Goal: Information Seeking & Learning: Learn about a topic

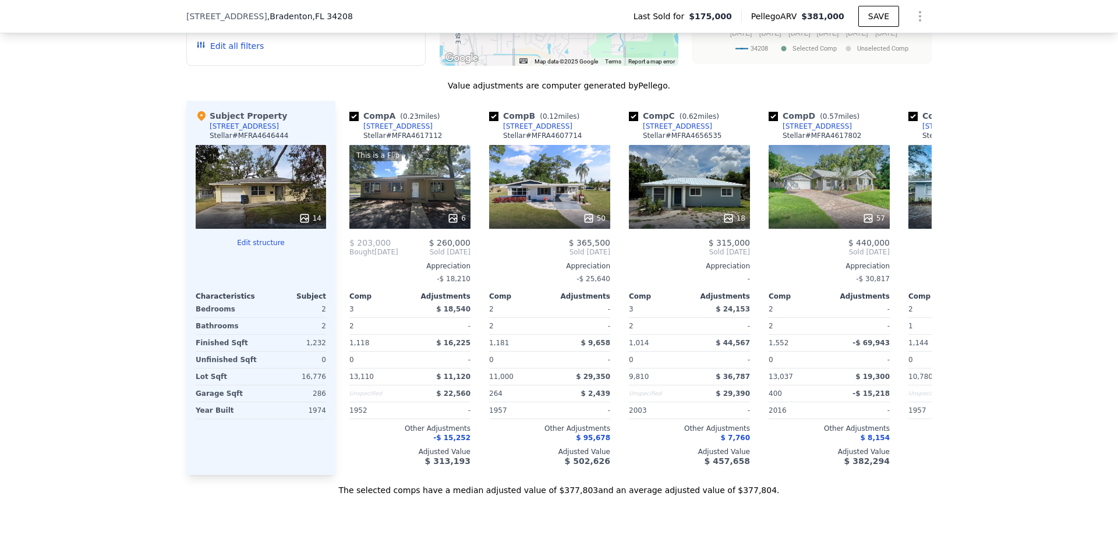
scroll to position [1218, 0]
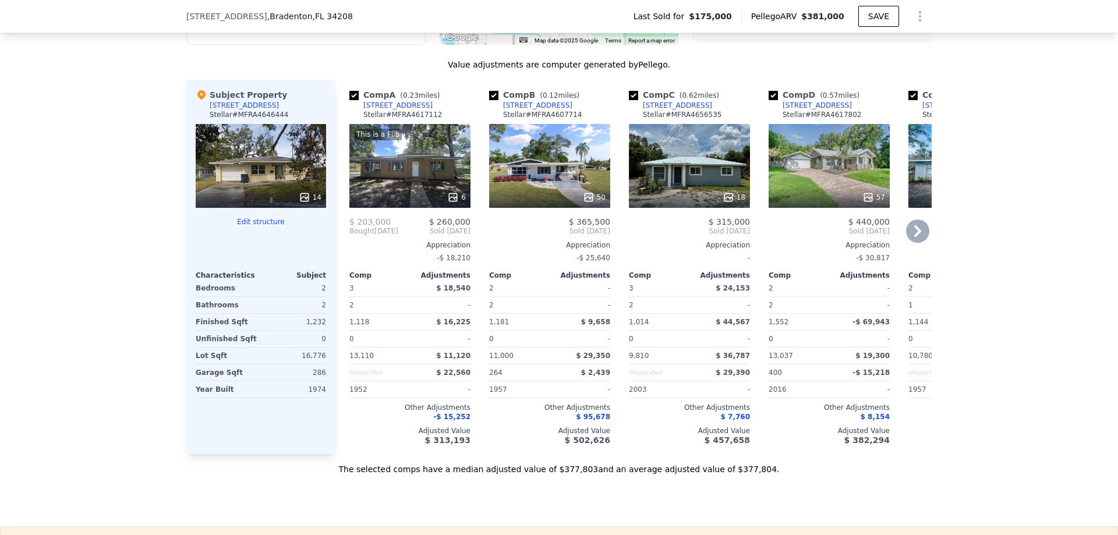
click at [391, 158] on div "This is a Flip 6" at bounding box center [409, 166] width 121 height 84
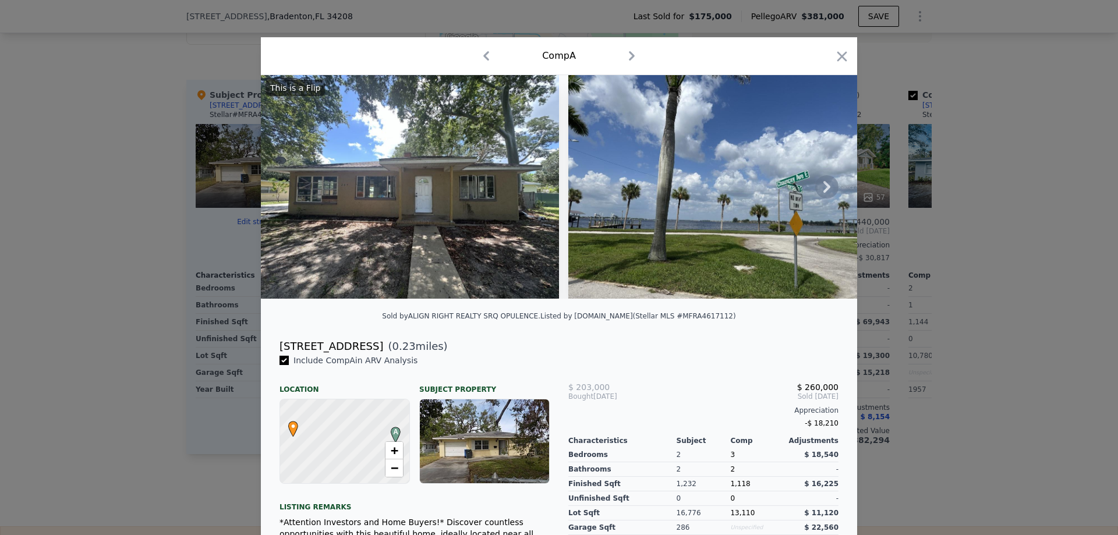
click at [824, 189] on icon at bounding box center [826, 186] width 23 height 23
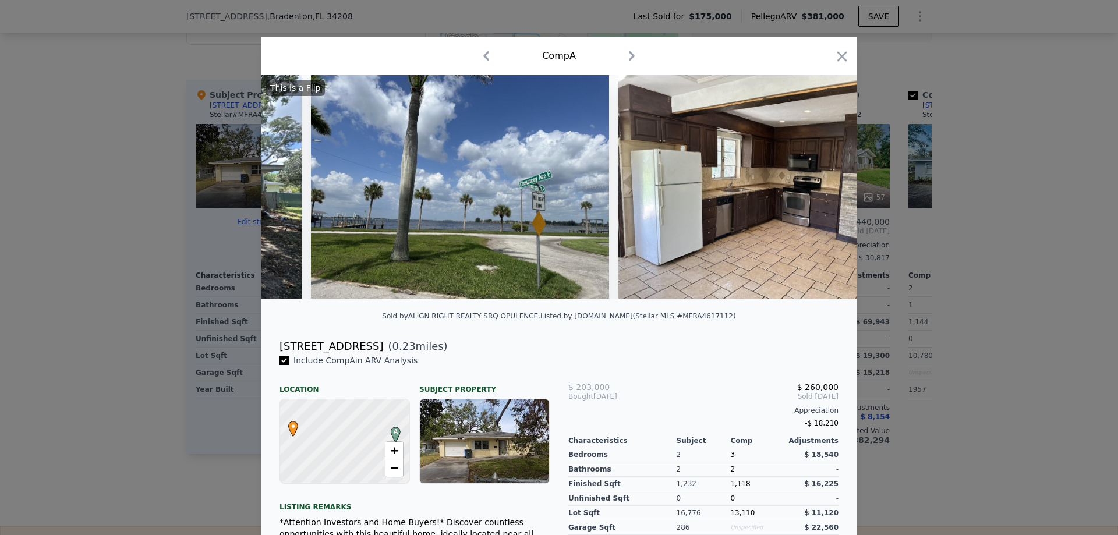
scroll to position [0, 279]
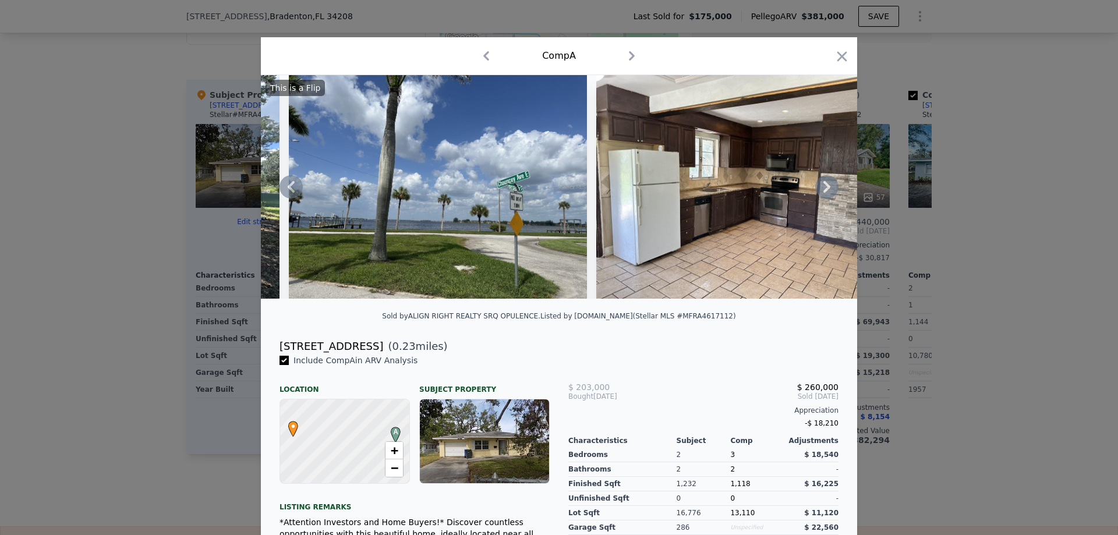
click at [824, 189] on div "This is a Flip" at bounding box center [559, 187] width 596 height 224
click at [817, 190] on icon at bounding box center [826, 186] width 23 height 23
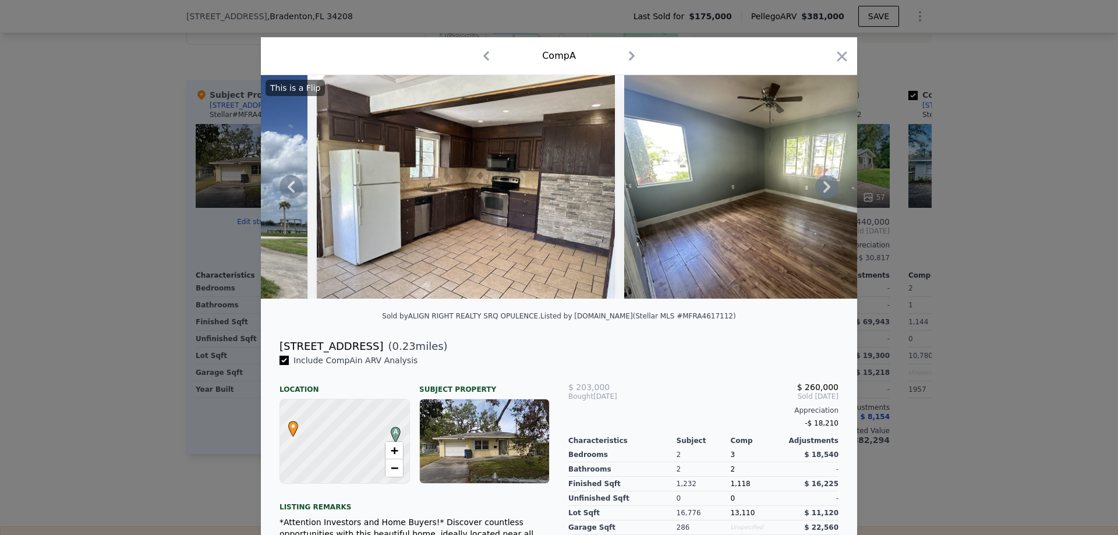
click at [817, 190] on icon at bounding box center [826, 186] width 23 height 23
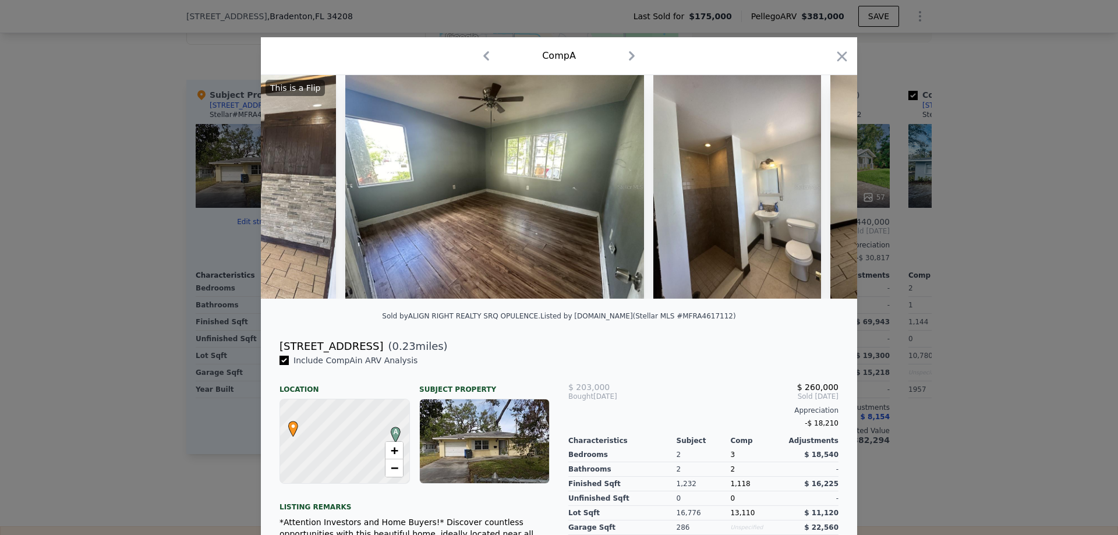
scroll to position [0, 838]
click at [817, 190] on div "This is a Flip" at bounding box center [559, 187] width 596 height 224
click at [817, 190] on icon at bounding box center [826, 186] width 23 height 23
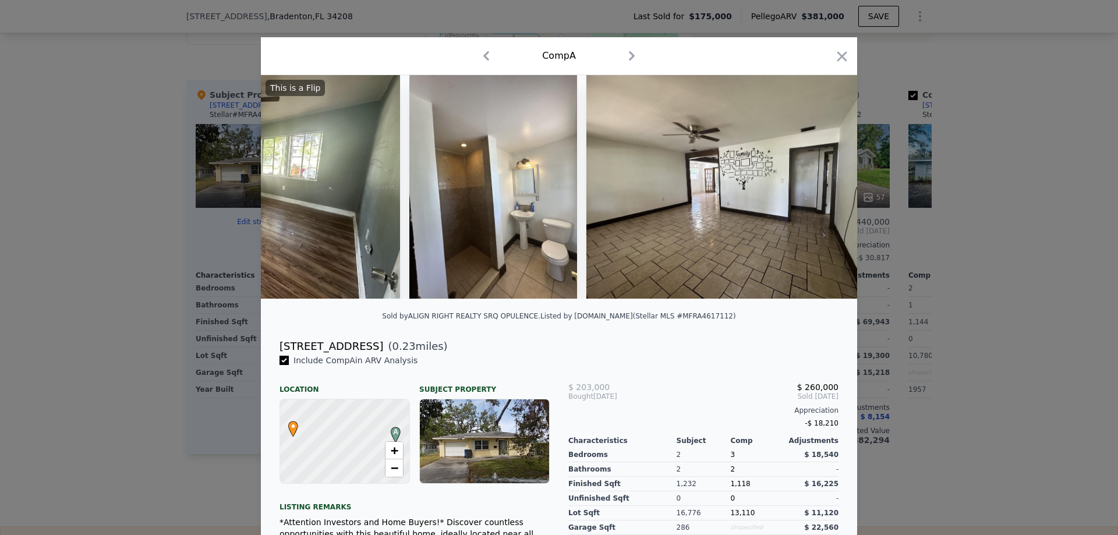
scroll to position [0, 1108]
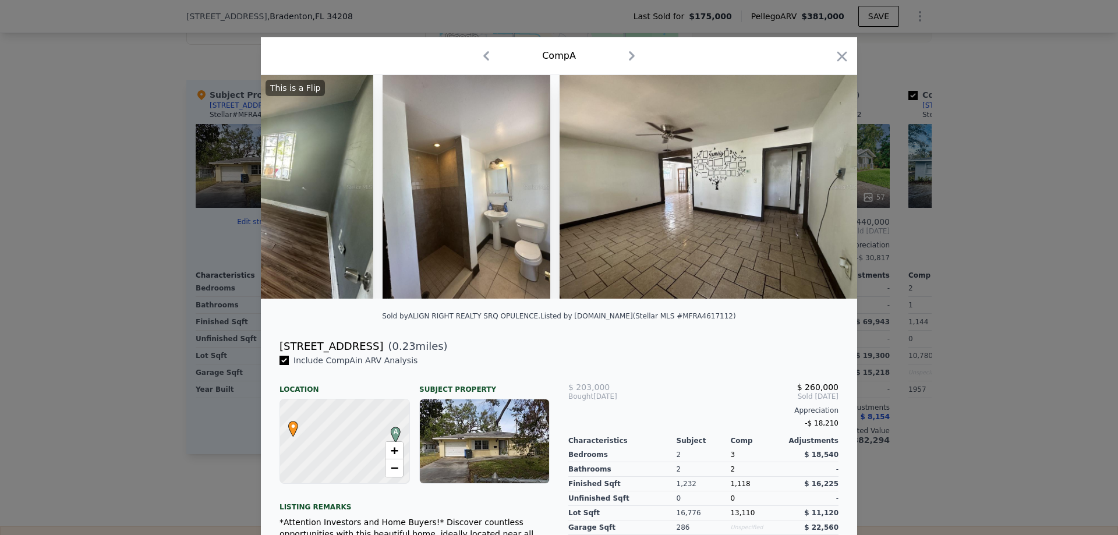
click at [817, 190] on div "This is a Flip" at bounding box center [559, 187] width 596 height 224
click at [817, 190] on icon at bounding box center [826, 186] width 23 height 23
click at [834, 52] on icon "button" at bounding box center [842, 56] width 16 height 16
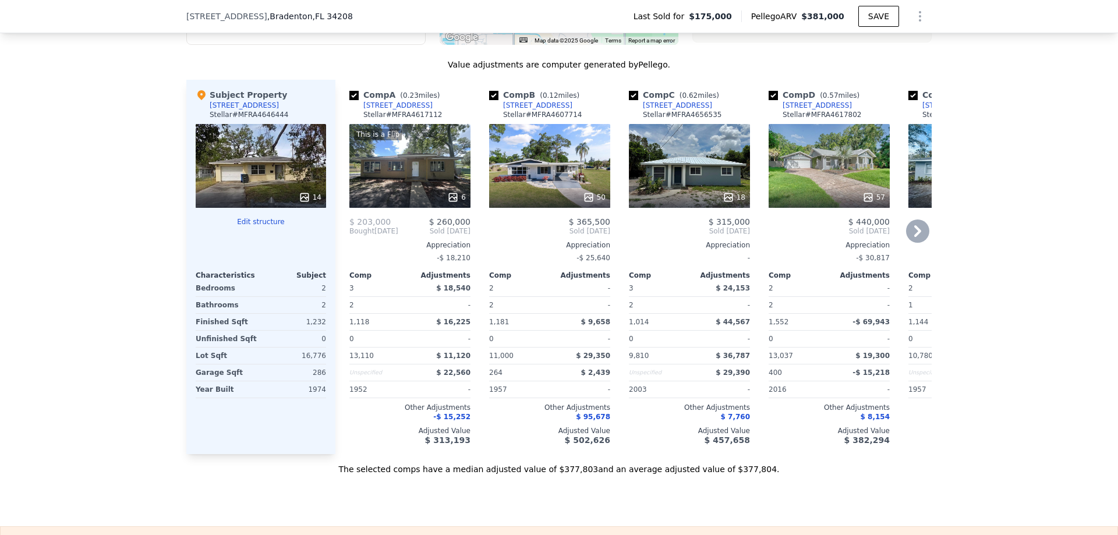
click at [706, 157] on div "18" at bounding box center [689, 166] width 121 height 84
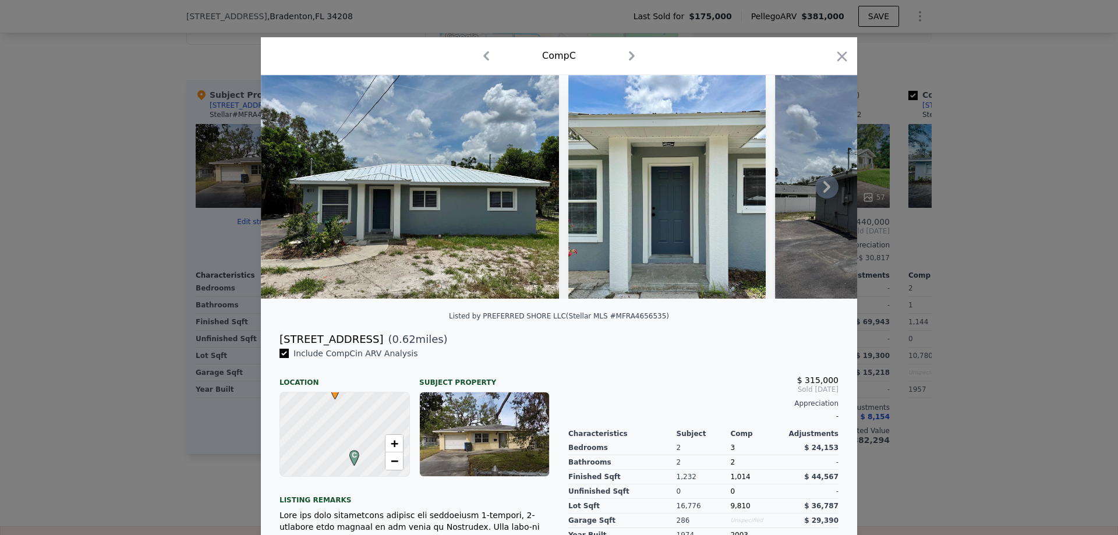
click at [826, 193] on icon at bounding box center [826, 186] width 23 height 23
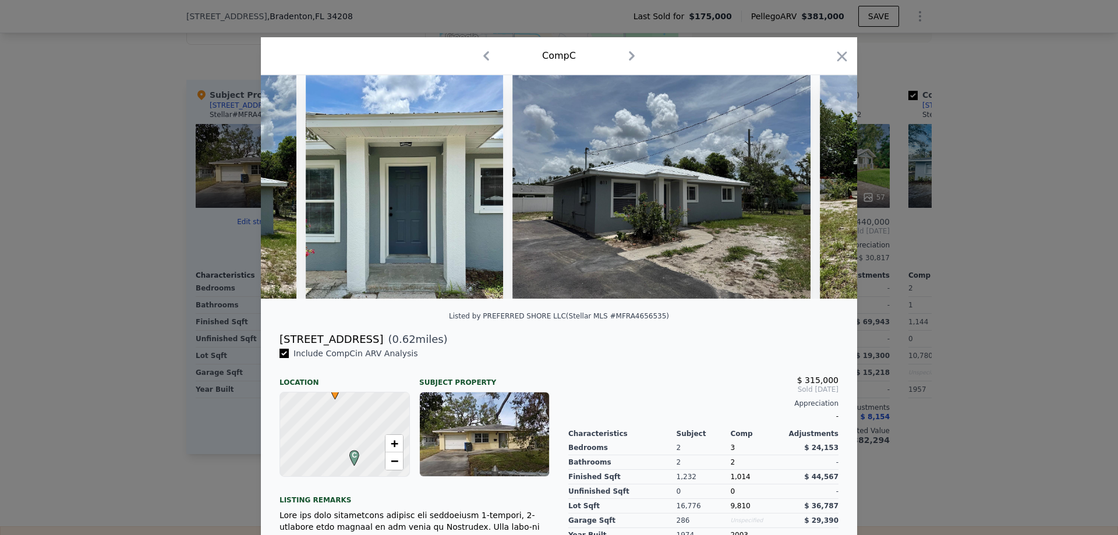
scroll to position [0, 279]
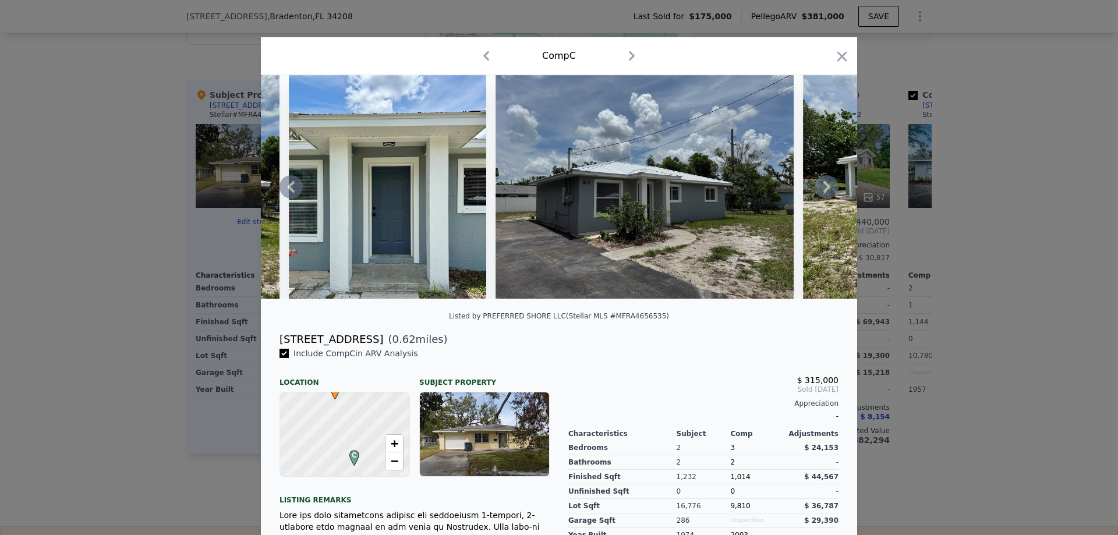
click at [826, 193] on div at bounding box center [559, 187] width 596 height 224
click at [823, 189] on icon at bounding box center [826, 187] width 7 height 12
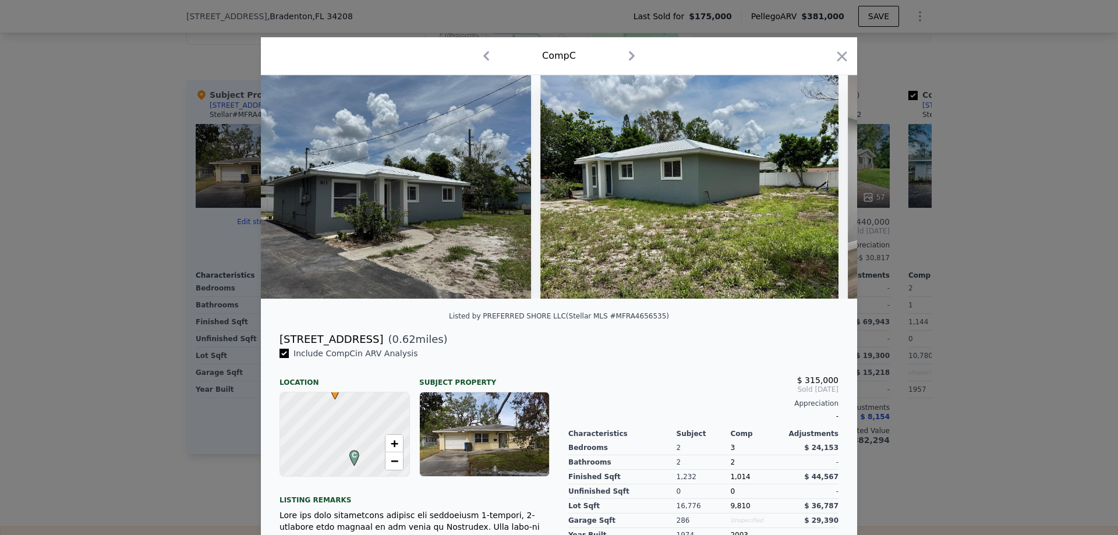
scroll to position [0, 559]
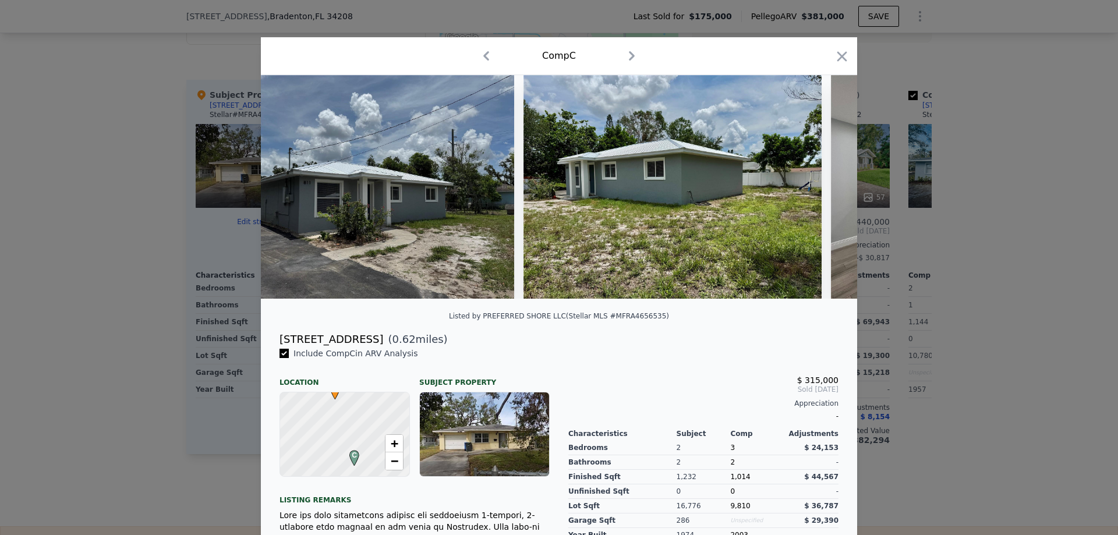
click at [822, 189] on div at bounding box center [559, 187] width 596 height 224
click at [815, 189] on icon at bounding box center [826, 186] width 23 height 23
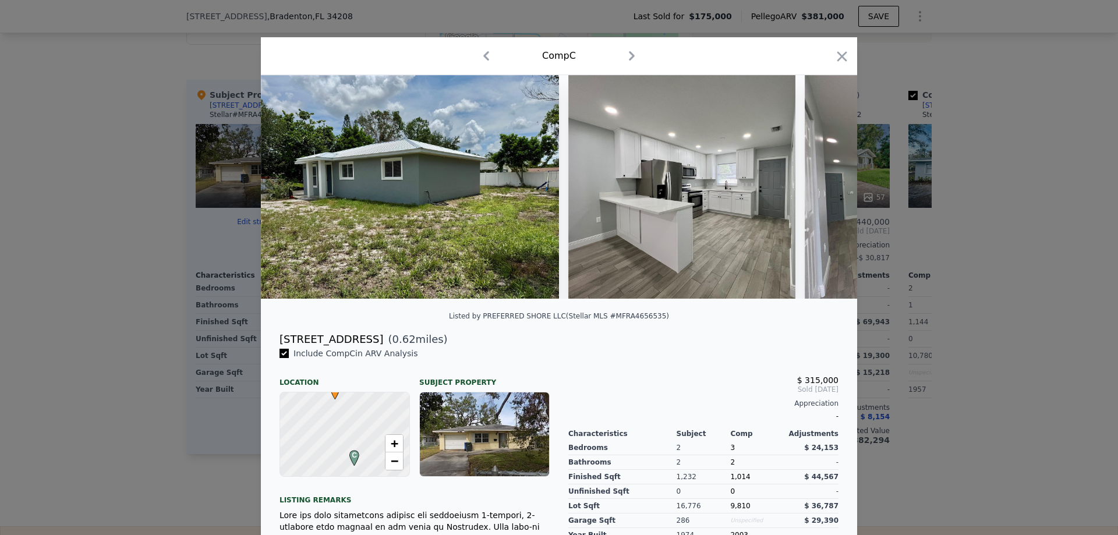
scroll to position [0, 838]
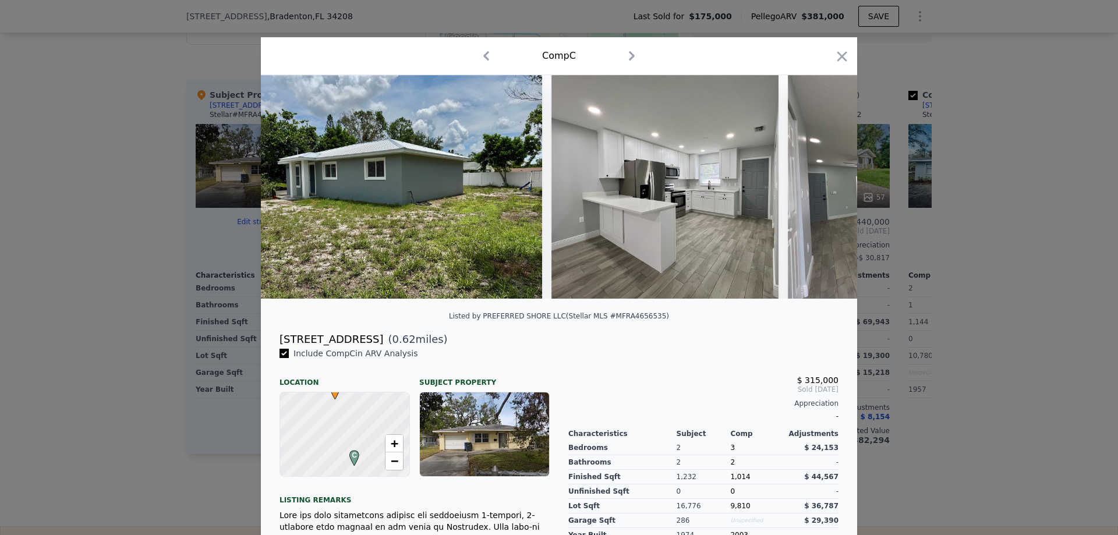
click at [813, 189] on div at bounding box center [559, 187] width 596 height 224
click at [817, 189] on icon at bounding box center [826, 186] width 23 height 23
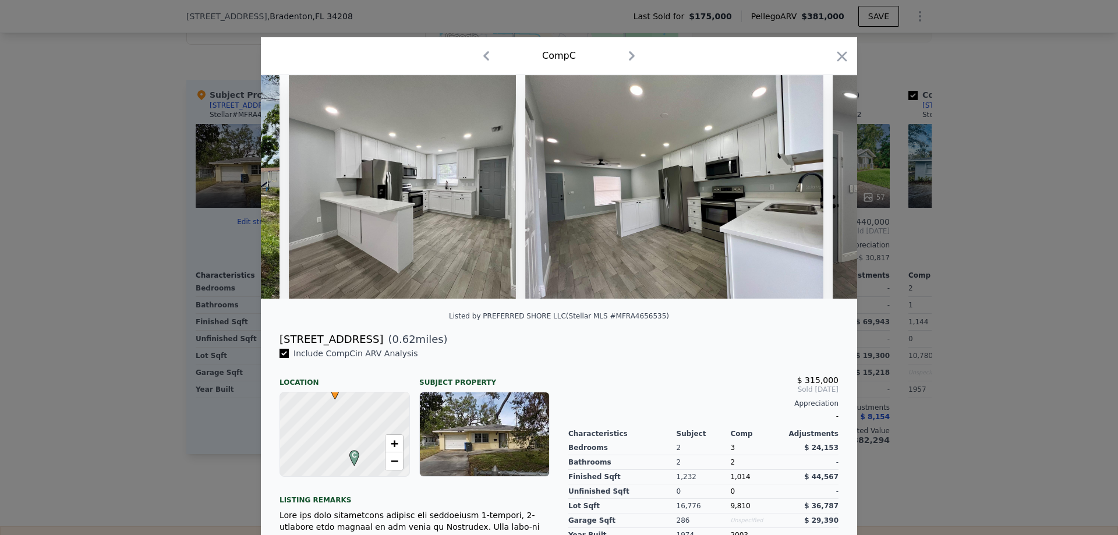
scroll to position [0, 1118]
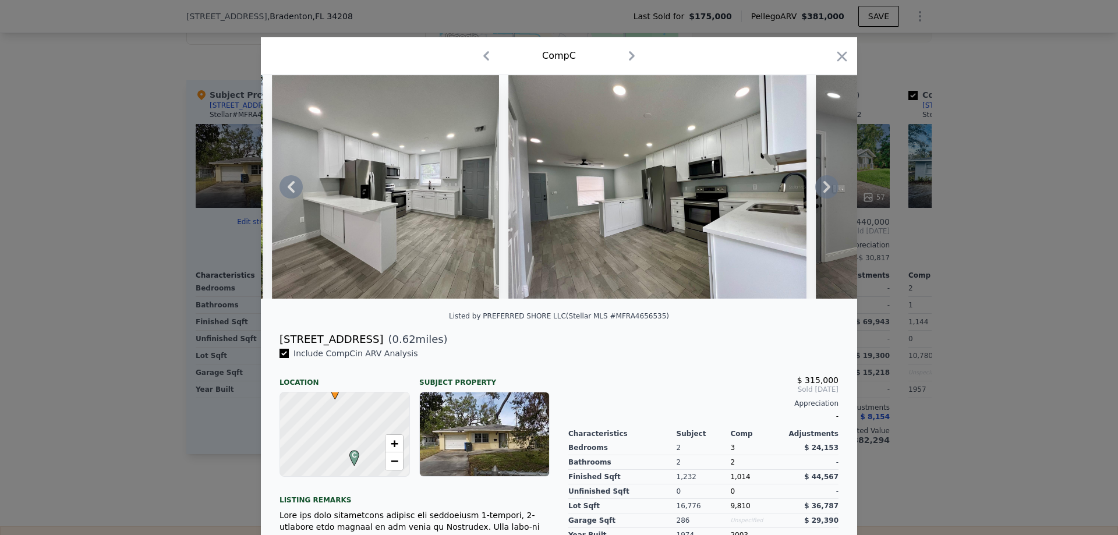
click at [817, 189] on icon at bounding box center [826, 186] width 23 height 23
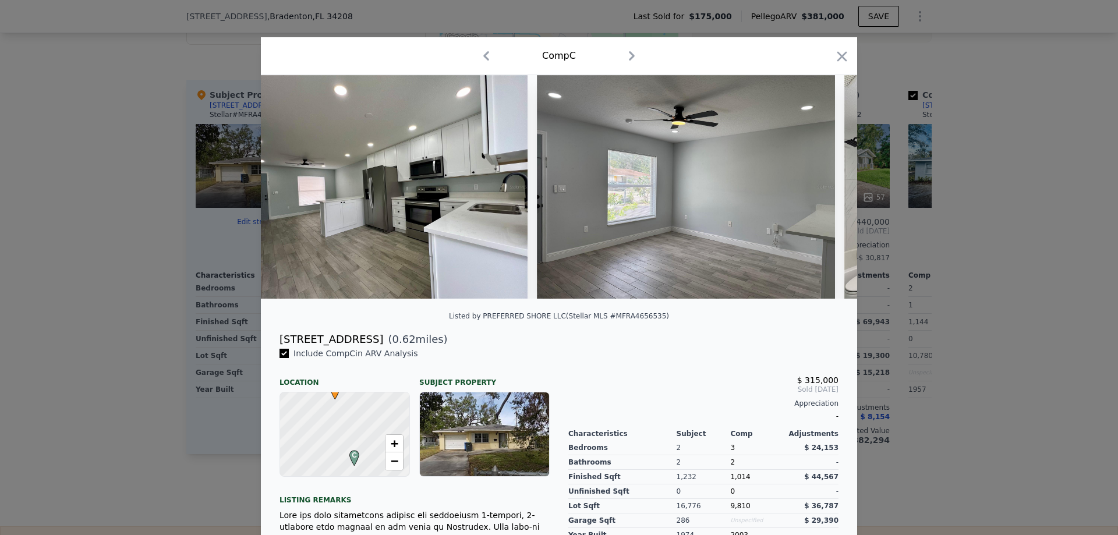
scroll to position [0, 1397]
click at [817, 189] on div at bounding box center [559, 187] width 596 height 224
click at [818, 192] on icon at bounding box center [826, 186] width 23 height 23
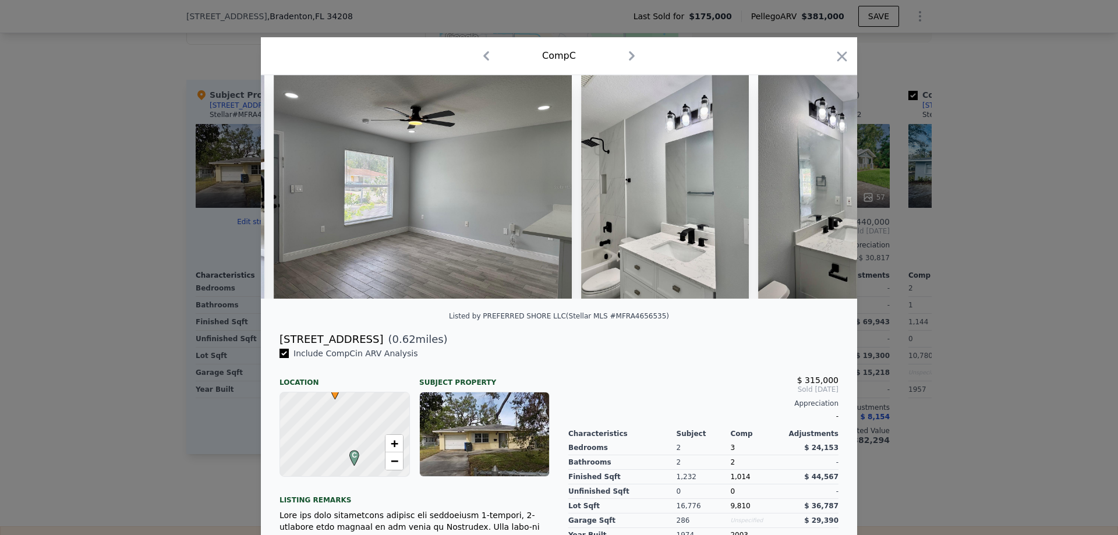
scroll to position [0, 1676]
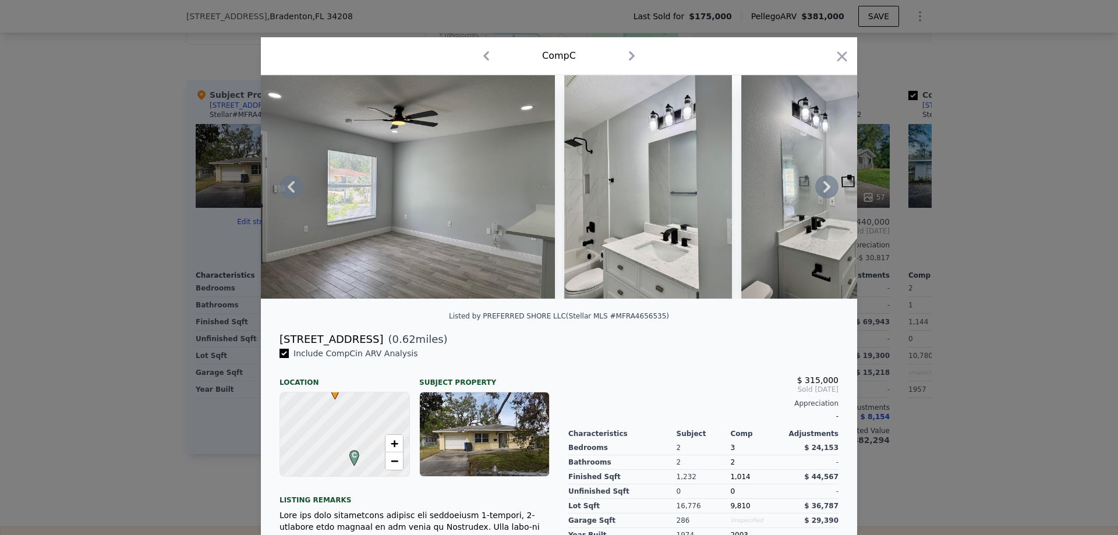
click at [818, 192] on icon at bounding box center [826, 186] width 23 height 23
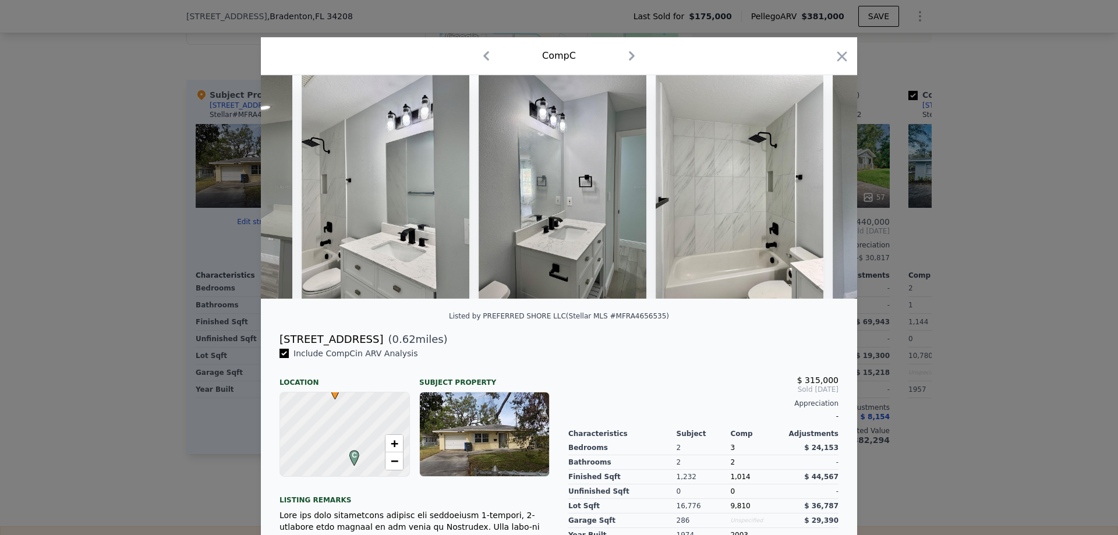
scroll to position [0, 1956]
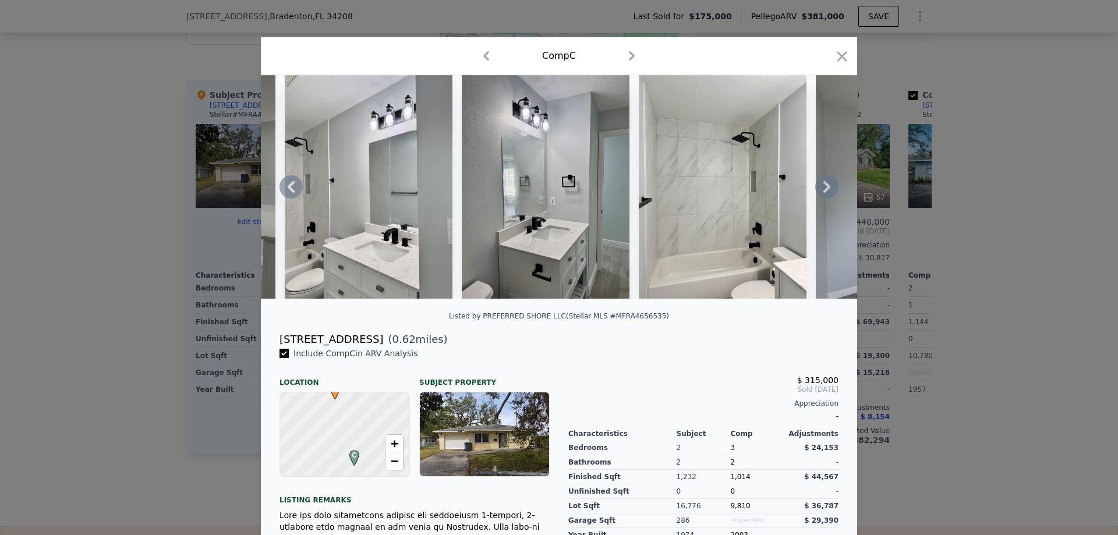
click at [818, 192] on icon at bounding box center [826, 186] width 23 height 23
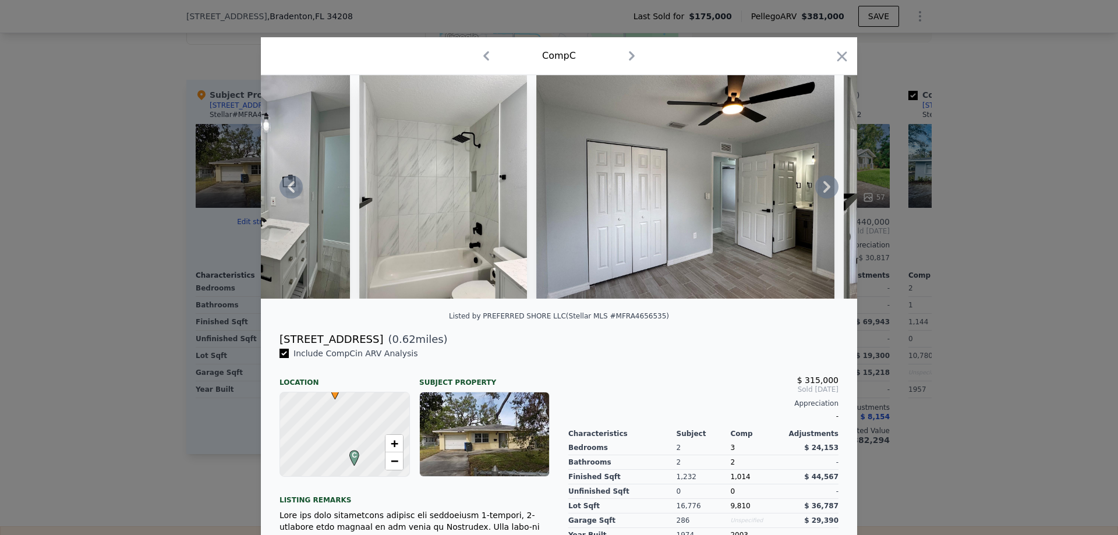
click at [823, 188] on icon at bounding box center [826, 186] width 23 height 23
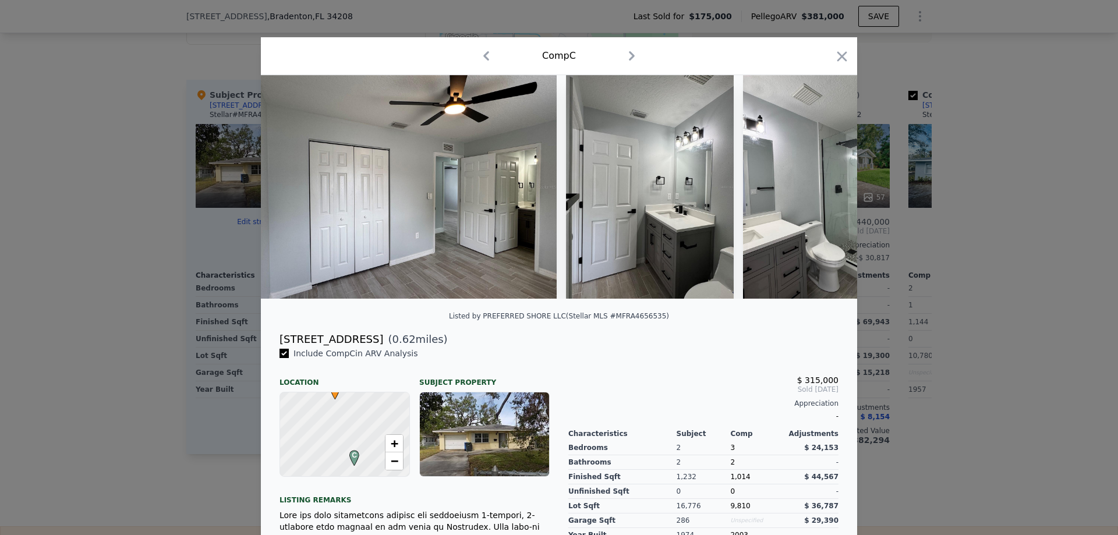
scroll to position [0, 2515]
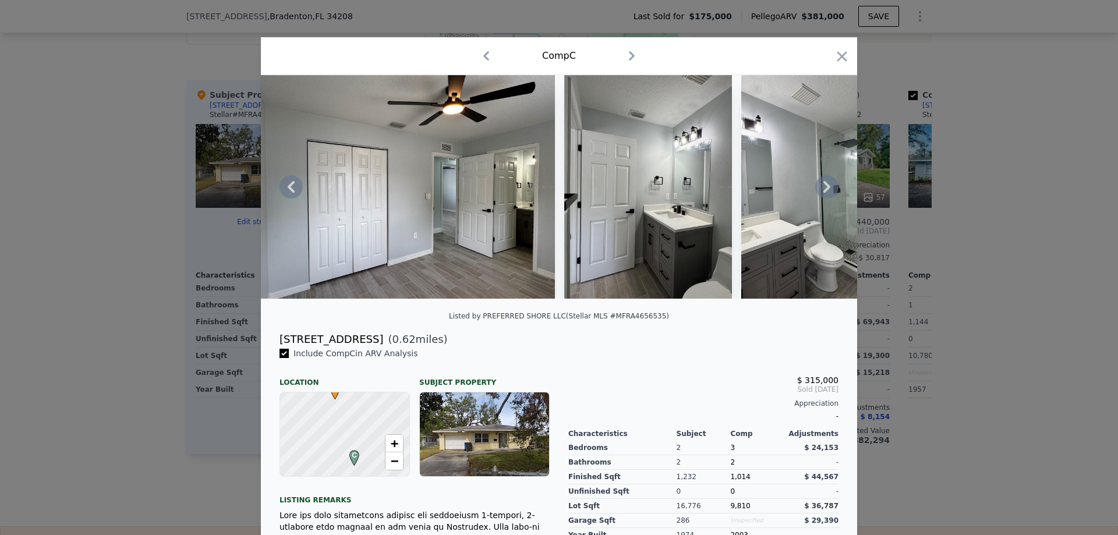
click at [823, 188] on icon at bounding box center [826, 186] width 23 height 23
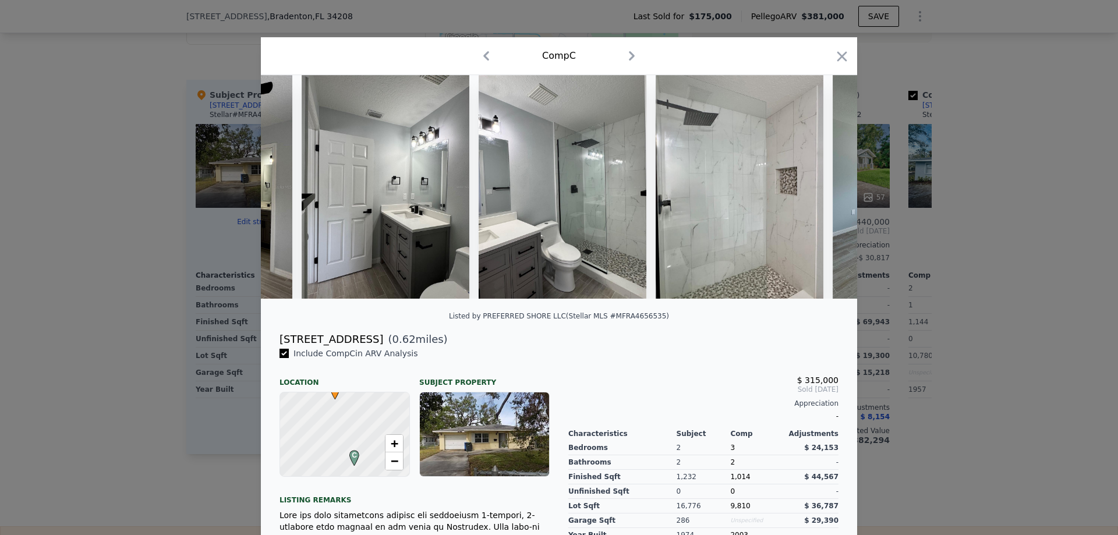
scroll to position [0, 2794]
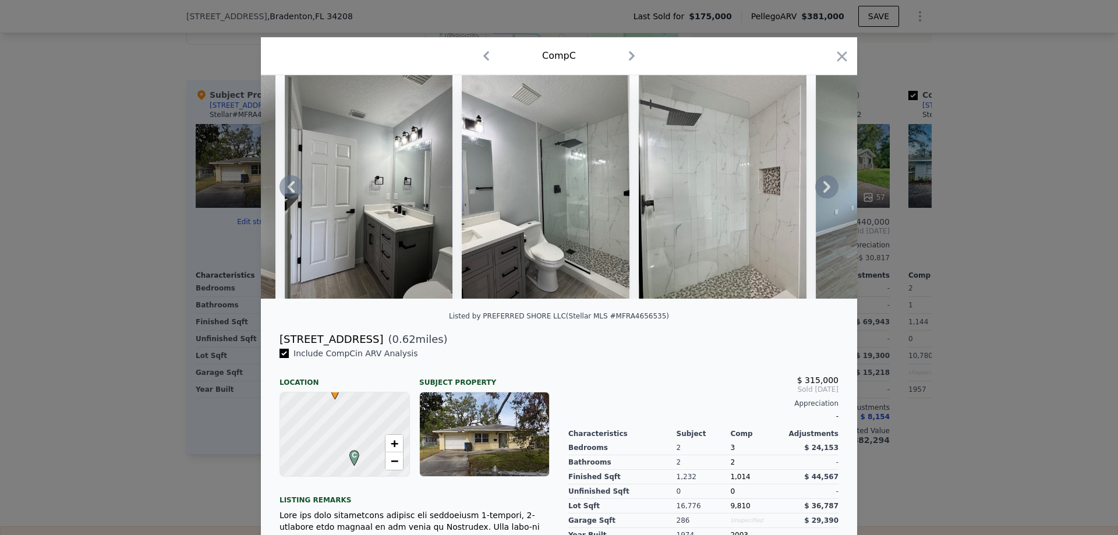
click at [823, 188] on icon at bounding box center [826, 186] width 23 height 23
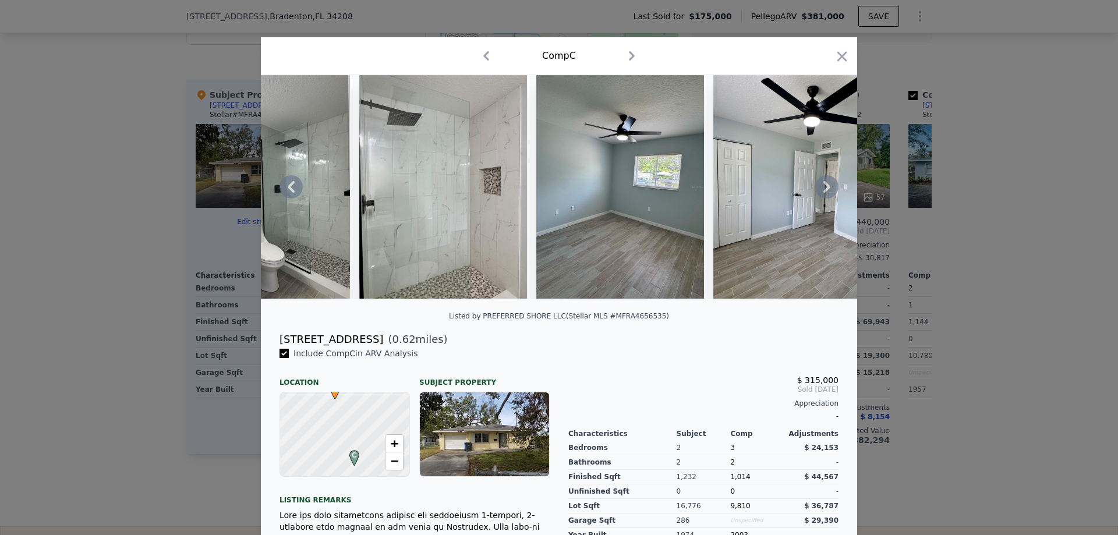
click at [823, 188] on icon at bounding box center [826, 186] width 23 height 23
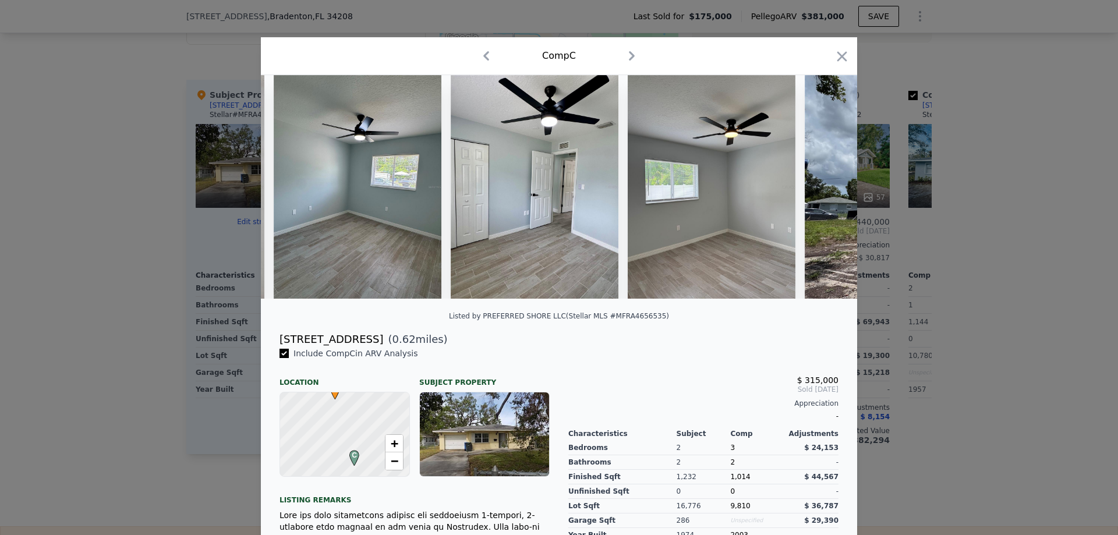
scroll to position [0, 3353]
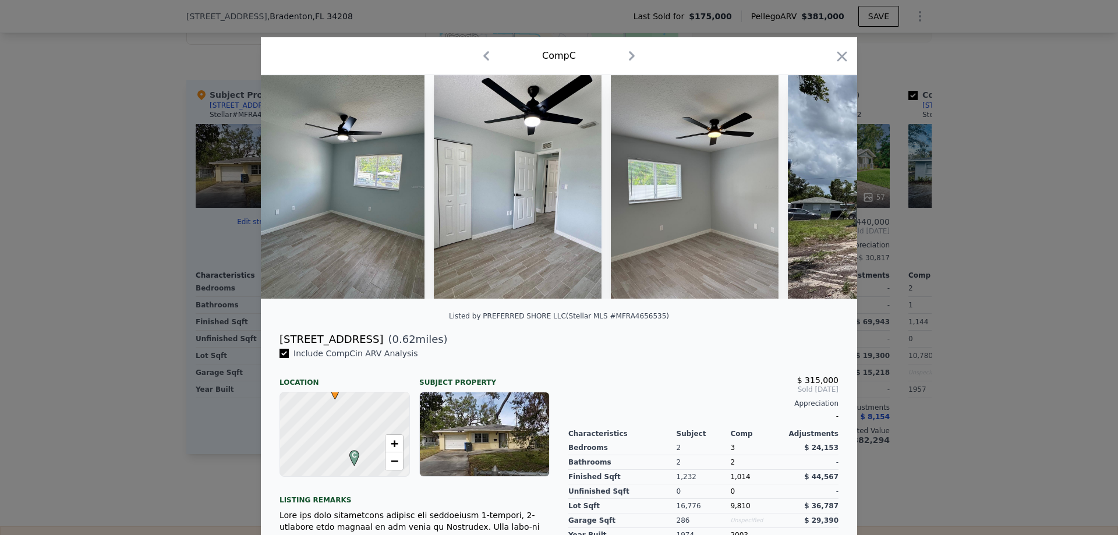
click at [823, 188] on div at bounding box center [559, 187] width 596 height 224
click at [823, 192] on icon at bounding box center [826, 187] width 7 height 12
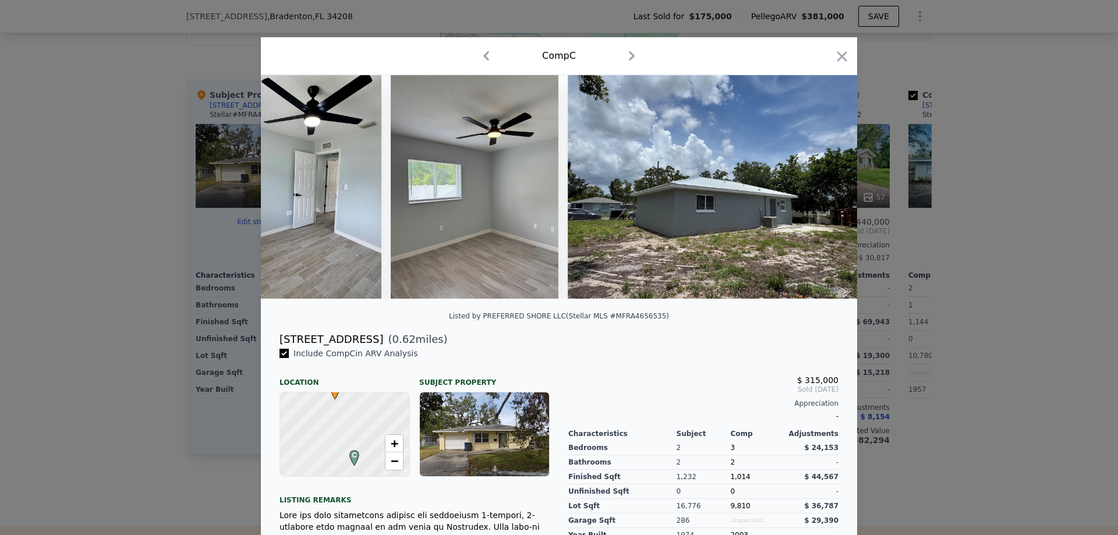
scroll to position [0, 3581]
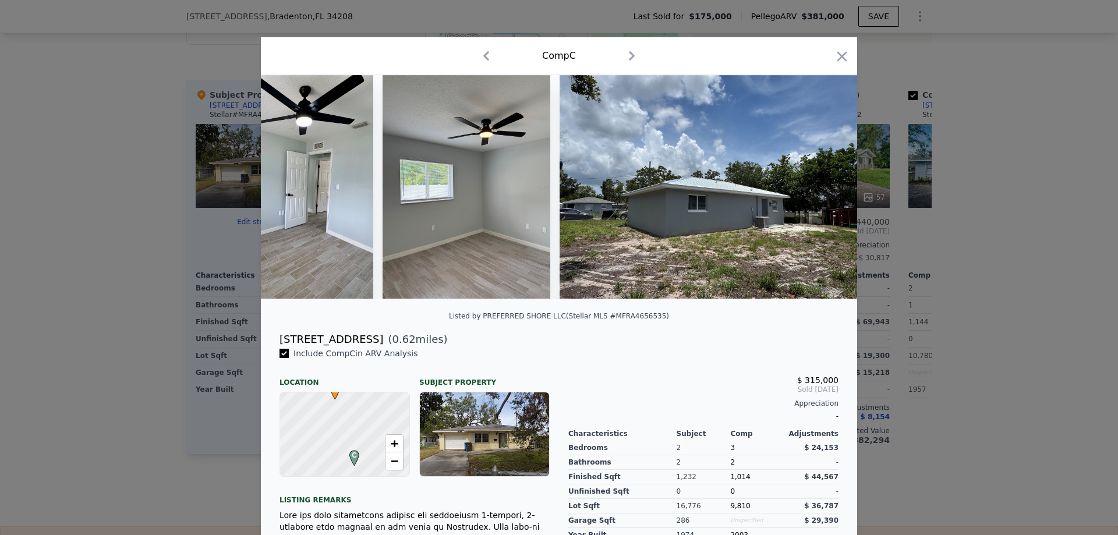
click at [823, 192] on div at bounding box center [559, 187] width 596 height 224
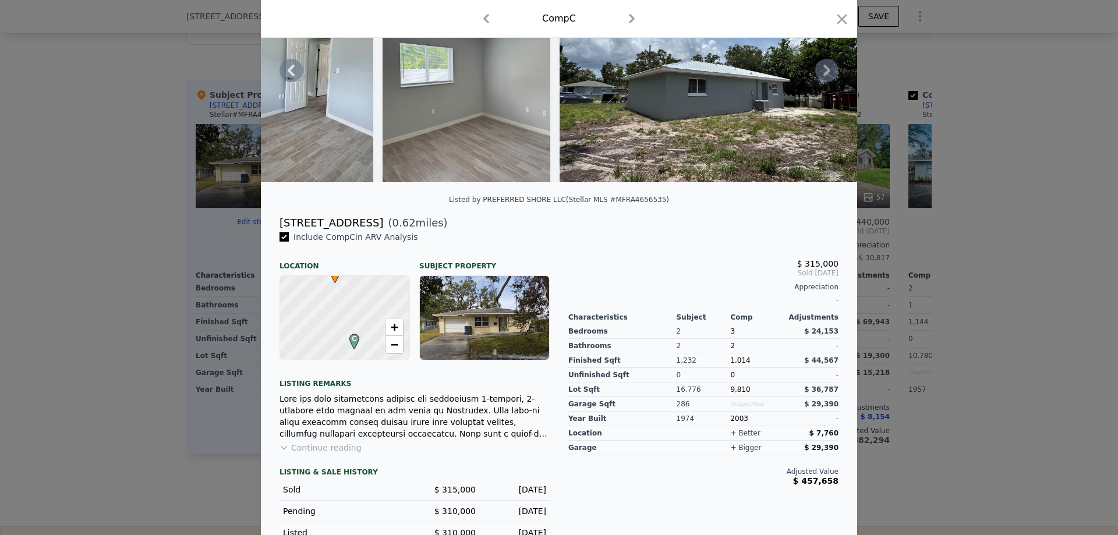
scroll to position [161, 0]
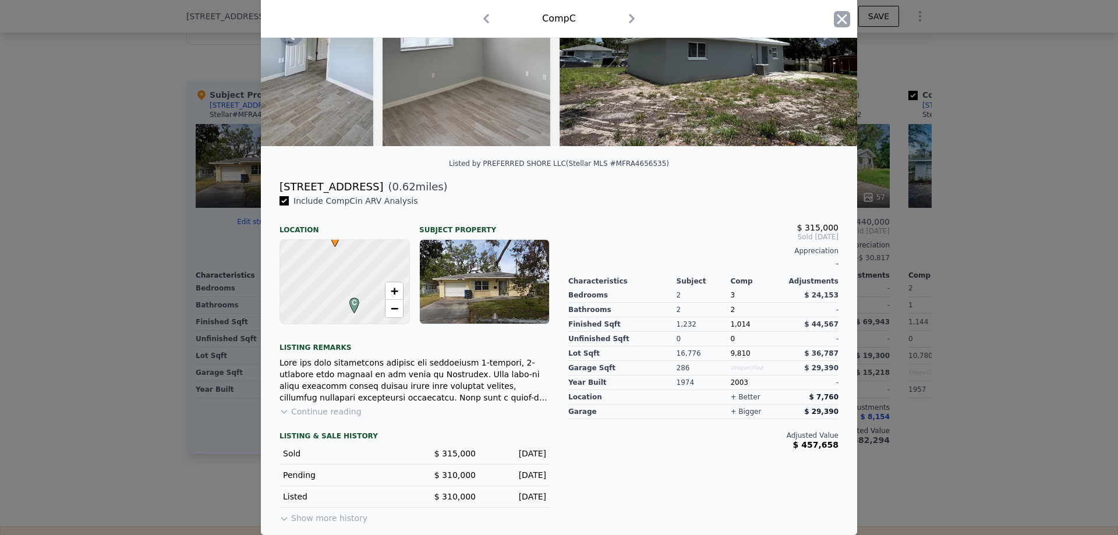
click at [836, 17] on icon "button" at bounding box center [842, 19] width 16 height 16
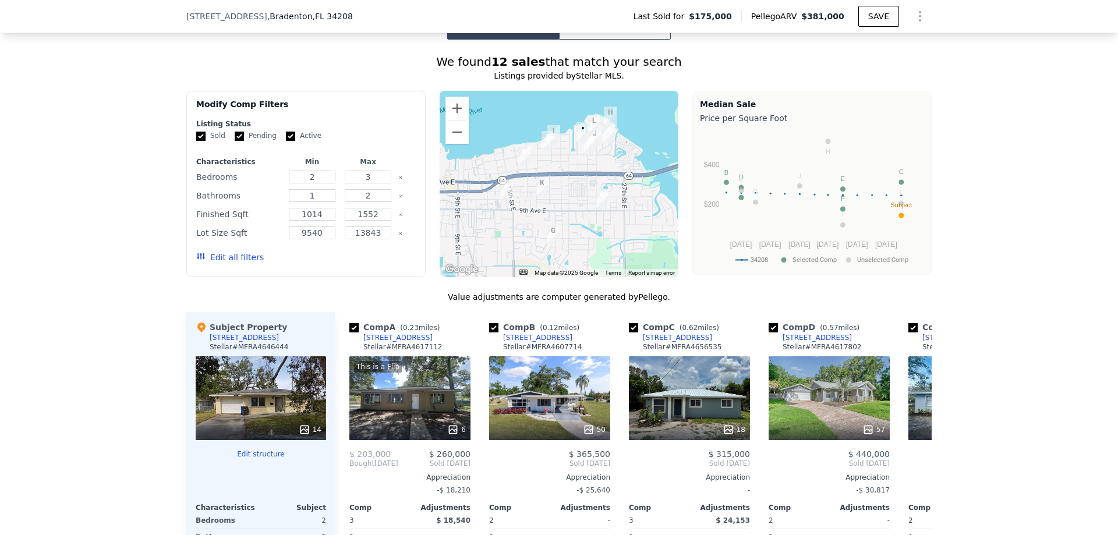
scroll to position [985, 0]
click at [318, 184] on input "2" at bounding box center [312, 177] width 46 height 13
type input "3"
click at [378, 184] on input "3" at bounding box center [368, 177] width 46 height 13
type input "3"
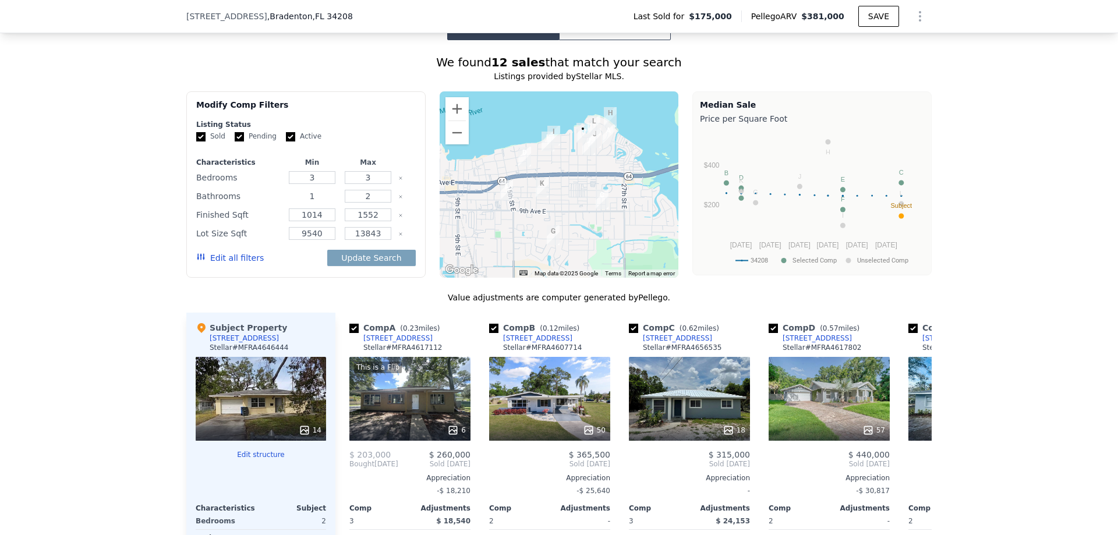
click at [319, 203] on input "1" at bounding box center [312, 196] width 46 height 13
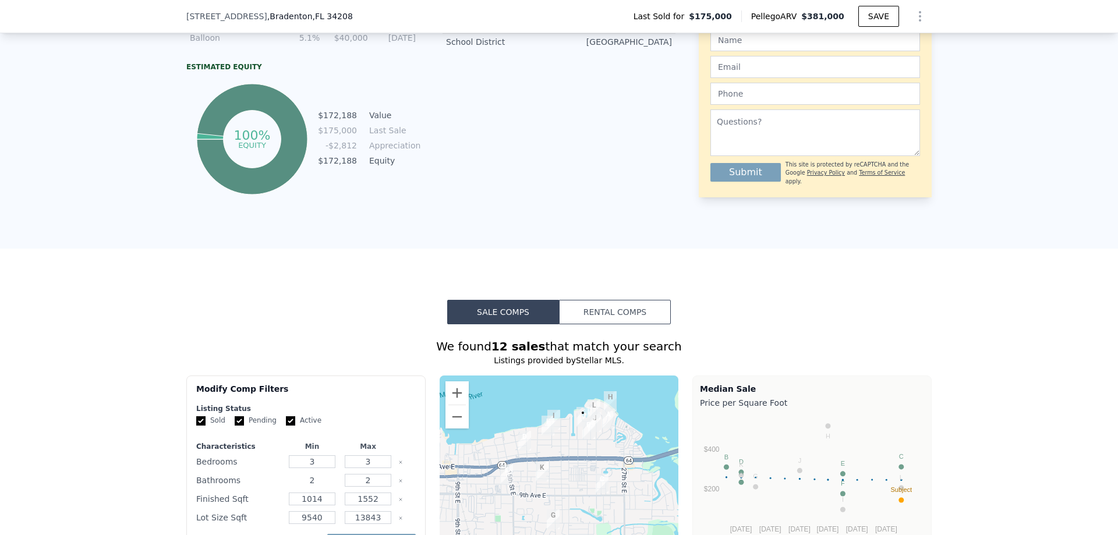
scroll to position [811, 0]
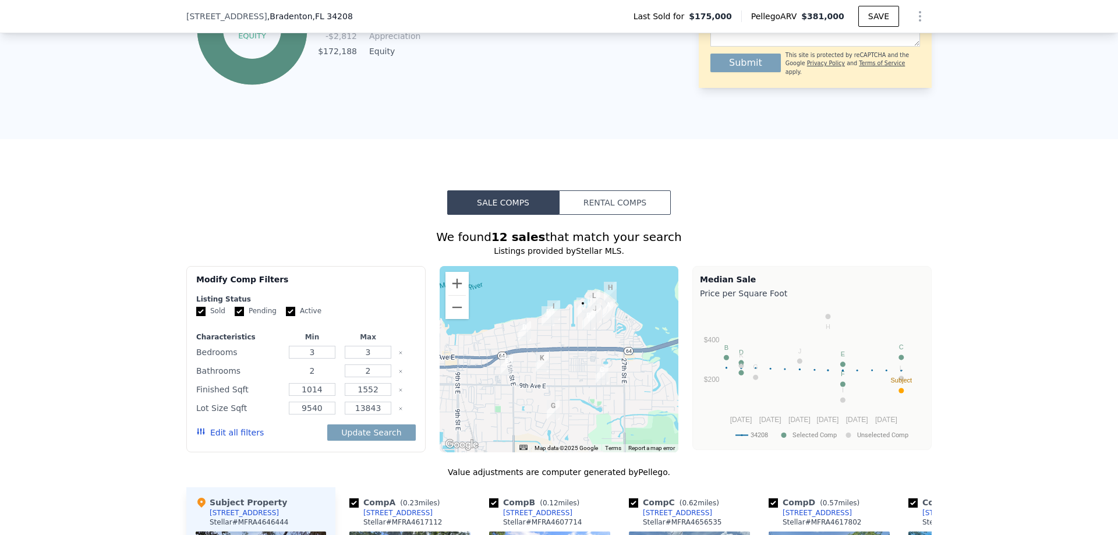
type input "2"
click at [377, 413] on input "13843" at bounding box center [368, 408] width 46 height 13
type input "17000"
click at [368, 438] on button "Update Search" at bounding box center [371, 432] width 88 height 16
checkbox input "false"
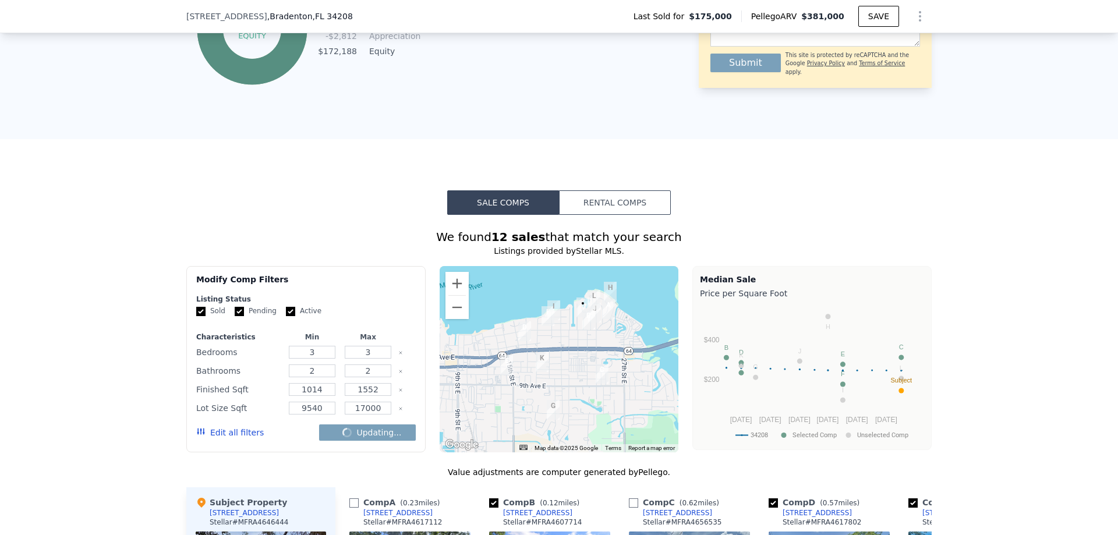
checkbox input "false"
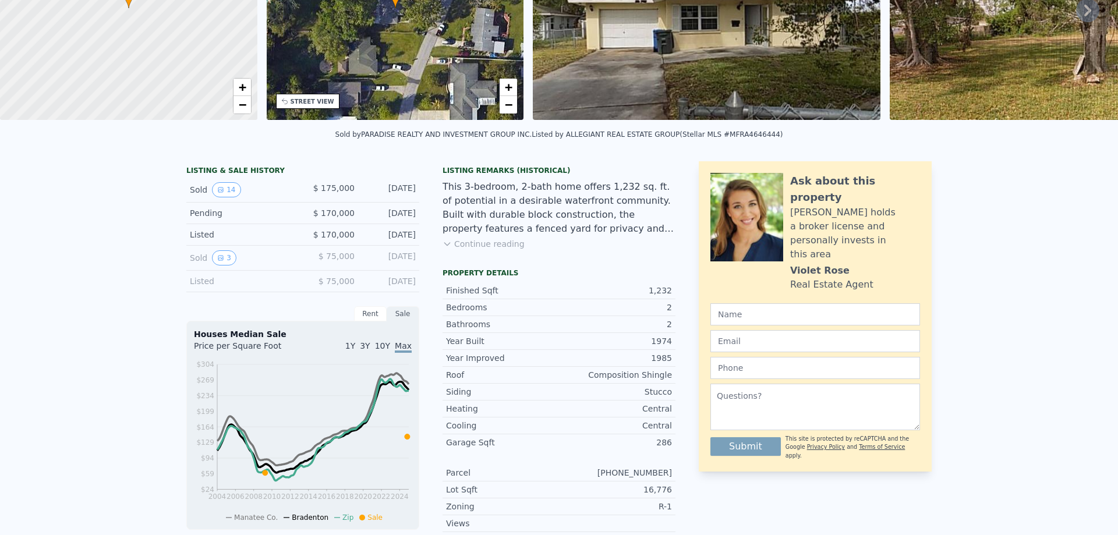
scroll to position [4, 0]
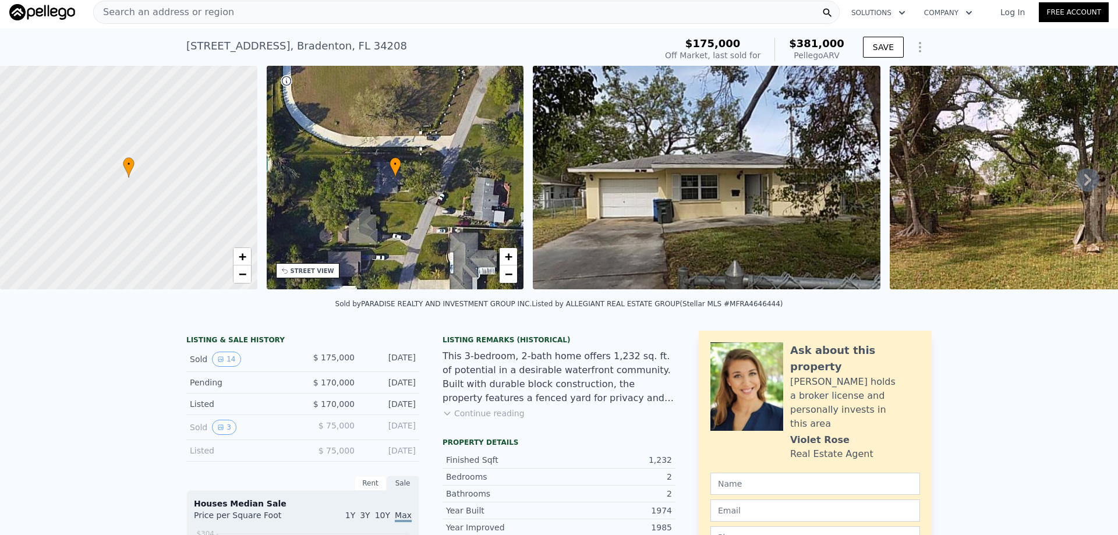
click at [1085, 181] on icon at bounding box center [1087, 179] width 23 height 23
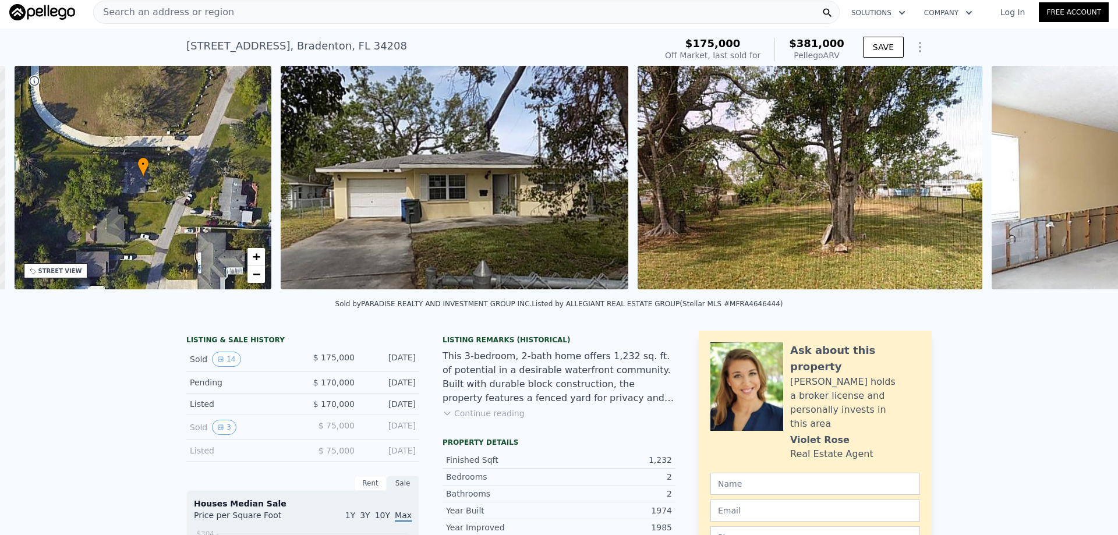
scroll to position [0, 271]
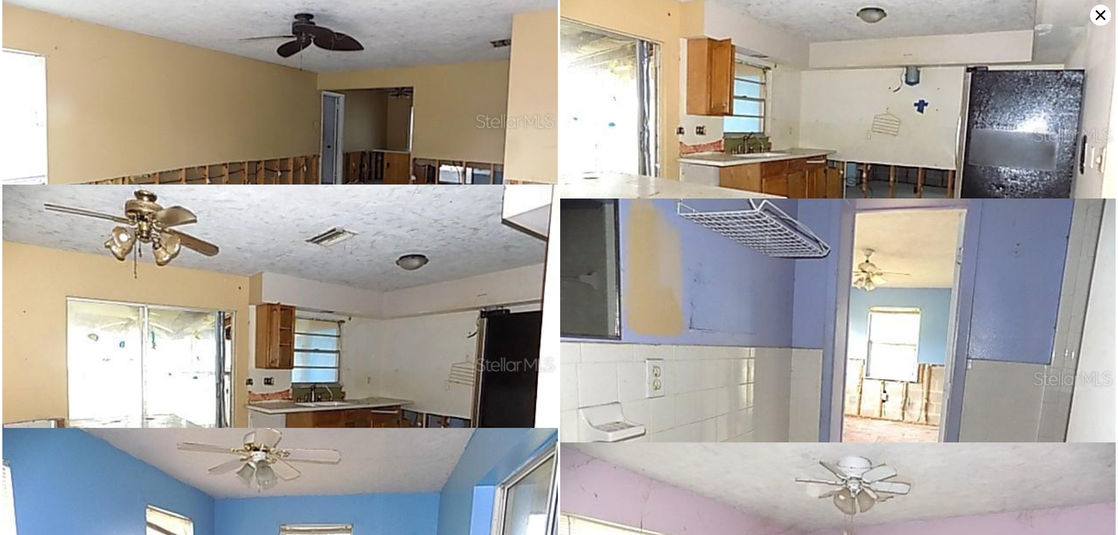
scroll to position [244, 0]
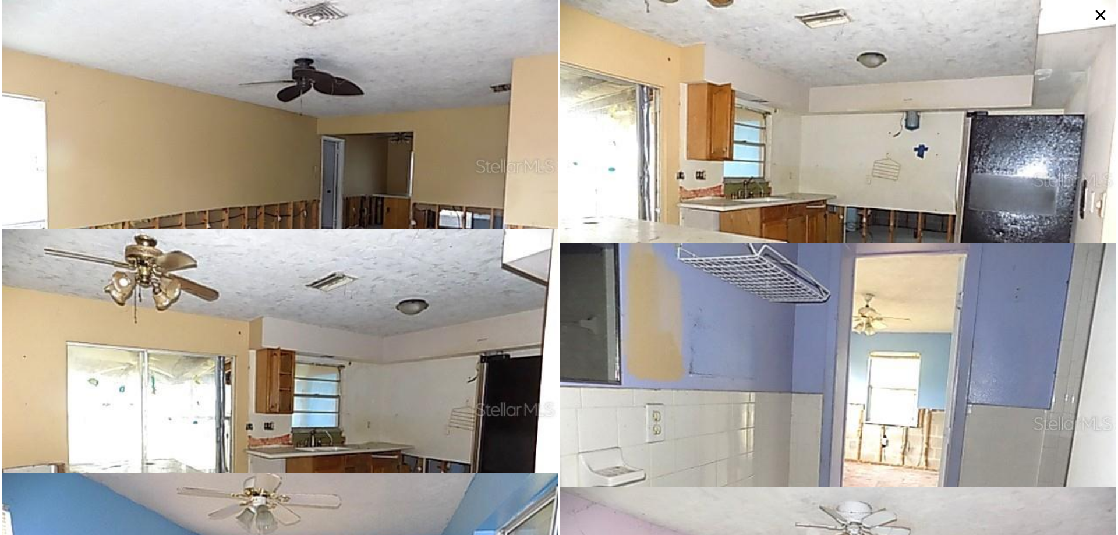
click at [322, 321] on img at bounding box center [279, 408] width 555 height 359
click at [385, 158] on img at bounding box center [279, 165] width 555 height 359
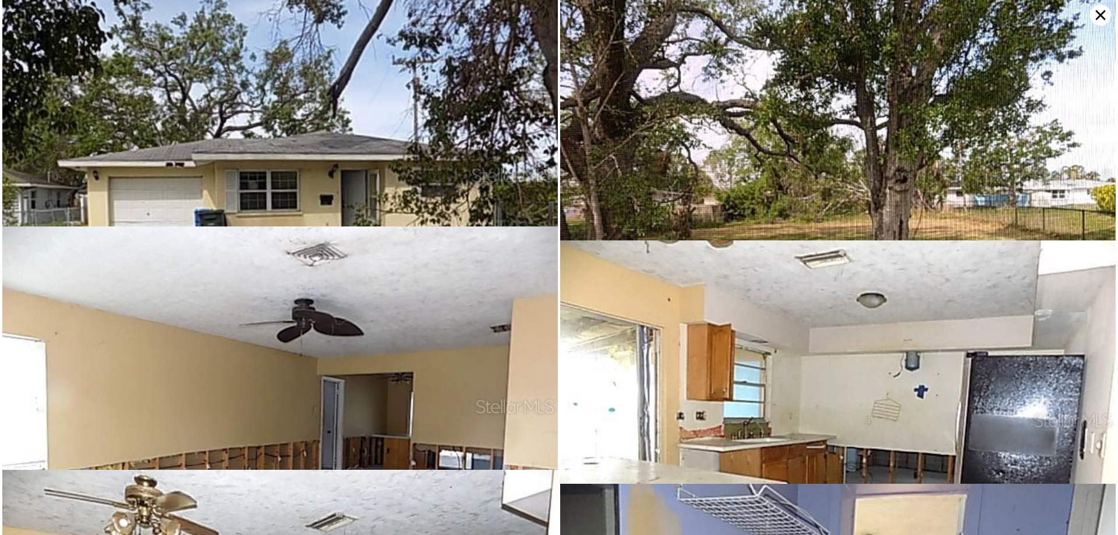
scroll to position [0, 0]
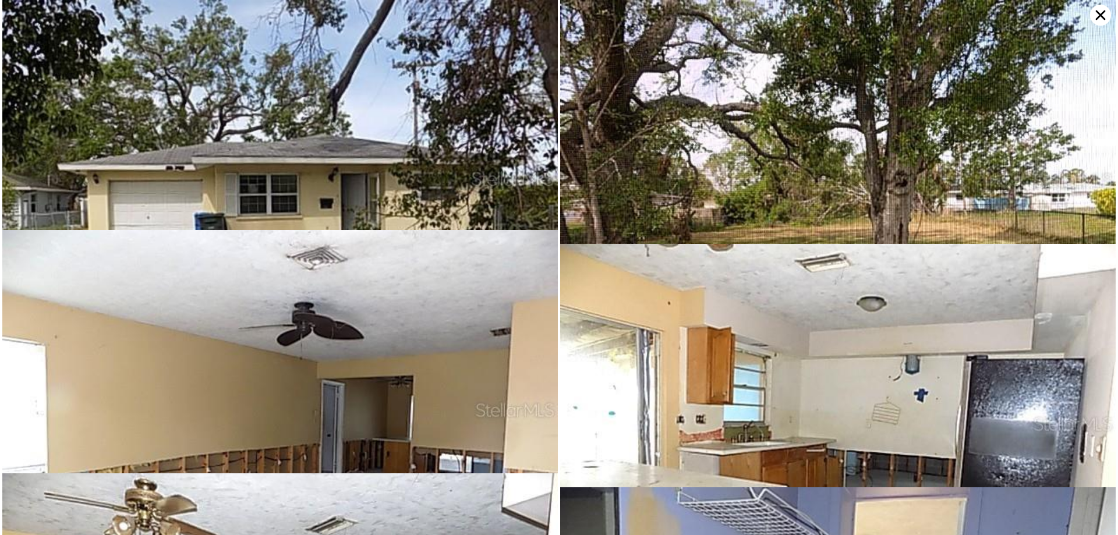
click at [295, 391] on img at bounding box center [279, 409] width 555 height 359
type input "2"
type input "1"
type input "13843"
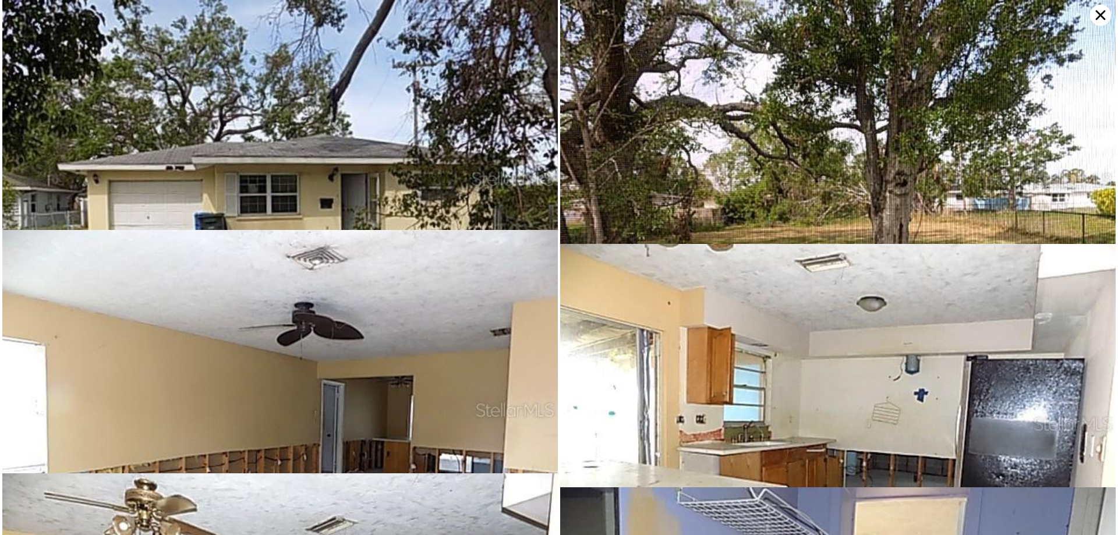
checkbox input "true"
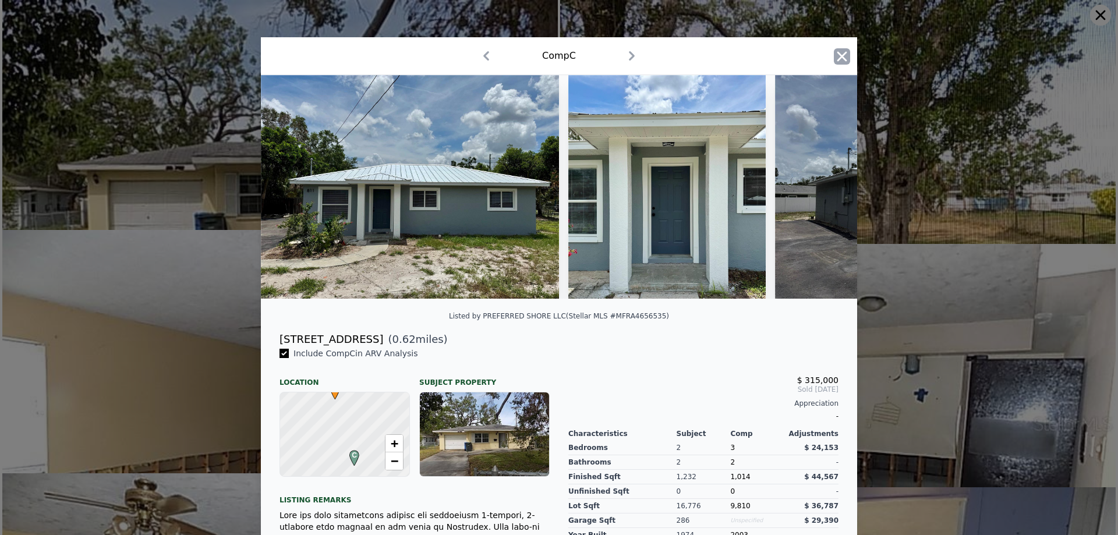
click at [844, 56] on icon "button" at bounding box center [842, 56] width 16 height 16
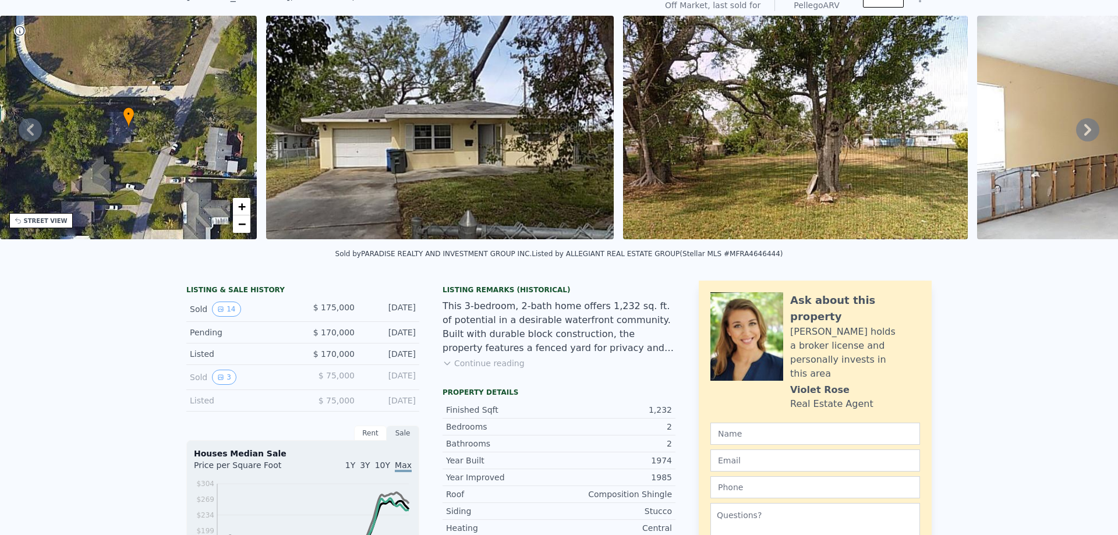
scroll to position [4, 0]
